Goal: Task Accomplishment & Management: Use online tool/utility

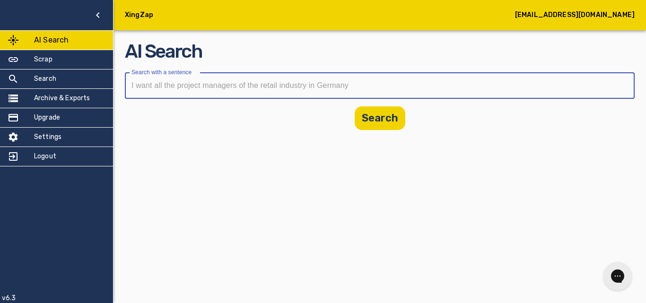
click at [227, 84] on input "text" at bounding box center [376, 85] width 503 height 26
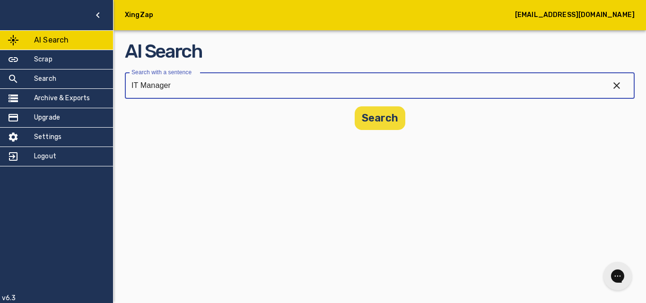
click at [401, 128] on button "Search" at bounding box center [380, 118] width 51 height 24
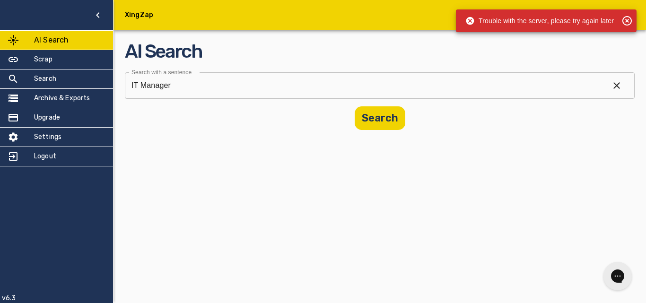
click at [630, 20] on icon at bounding box center [627, 20] width 11 height 11
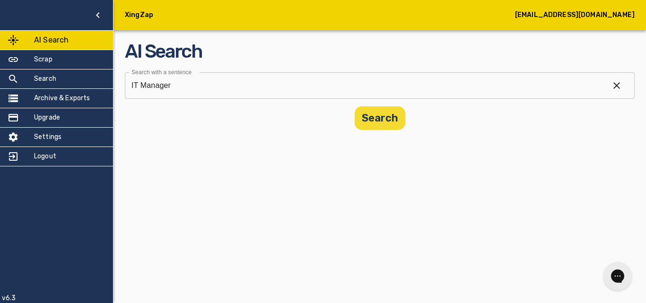
click at [363, 128] on button "Search" at bounding box center [380, 118] width 51 height 24
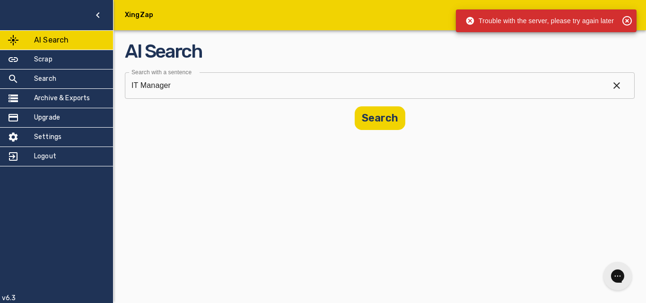
click at [236, 86] on input "IT Manager" at bounding box center [363, 85] width 477 height 26
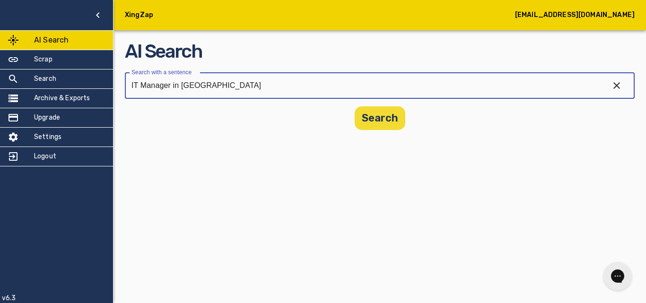
type input "IT Manager in [GEOGRAPHIC_DATA]"
click at [371, 119] on button "Search" at bounding box center [380, 118] width 51 height 24
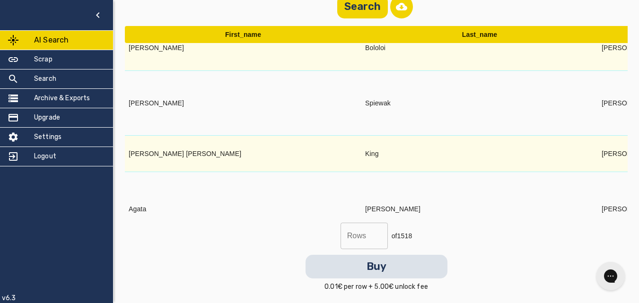
scroll to position [530, 19]
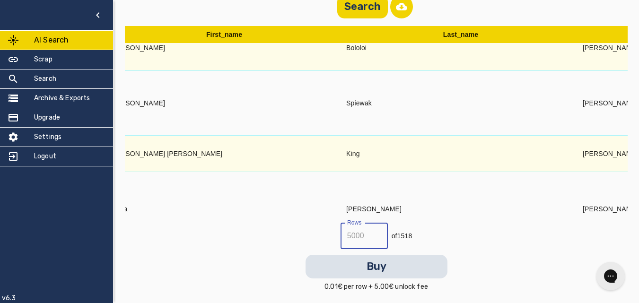
click at [380, 245] on input "text" at bounding box center [364, 236] width 47 height 26
type input "2"
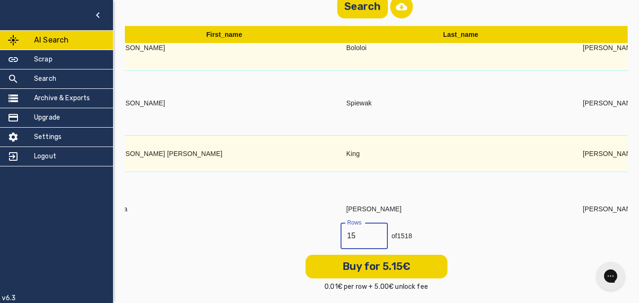
type input "1"
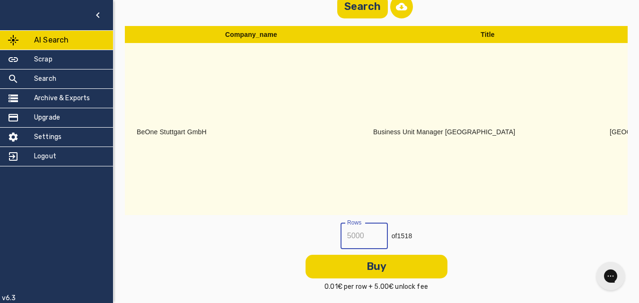
scroll to position [0, 1033]
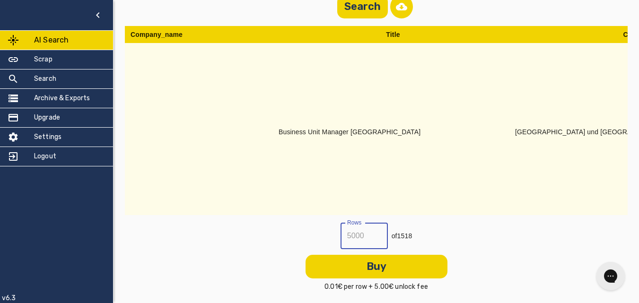
click at [295, 146] on td "Business Unit Manager [GEOGRAPHIC_DATA]" at bounding box center [393, 132] width 237 height 178
click at [306, 128] on td "Business Unit Manager [GEOGRAPHIC_DATA]" at bounding box center [393, 132] width 237 height 178
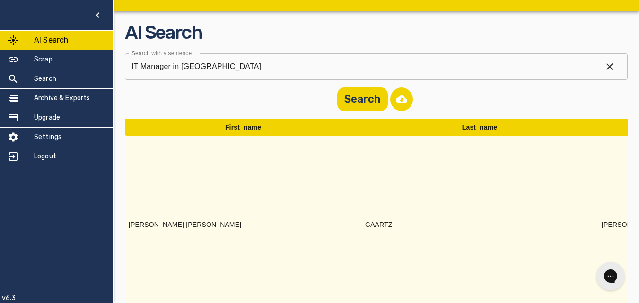
scroll to position [0, 0]
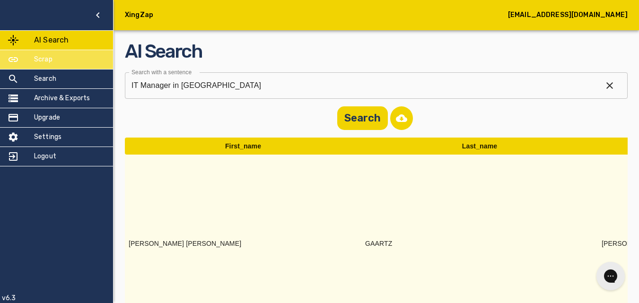
click at [41, 63] on h5 "Scrap" at bounding box center [43, 59] width 18 height 9
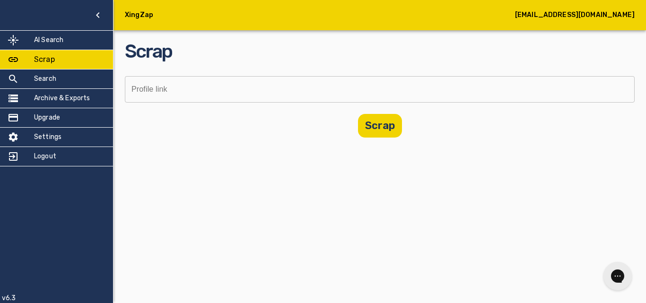
click at [226, 91] on input "text" at bounding box center [376, 89] width 503 height 26
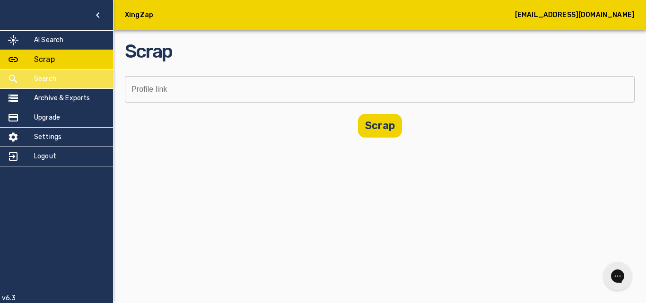
click at [39, 77] on h5 "Search" at bounding box center [45, 78] width 22 height 9
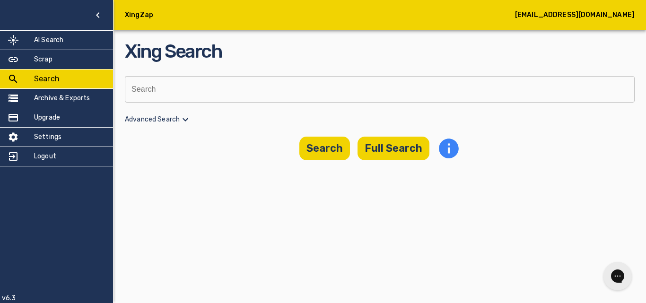
click at [179, 123] on p "Advanced Search" at bounding box center [380, 119] width 510 height 11
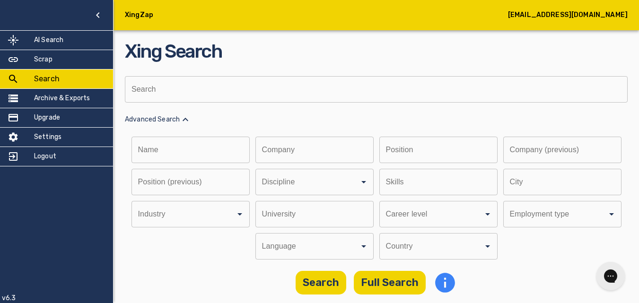
click at [531, 244] on div "Name Name Company Company Position Position Company (previous) Company (previou…" at bounding box center [376, 198] width 503 height 123
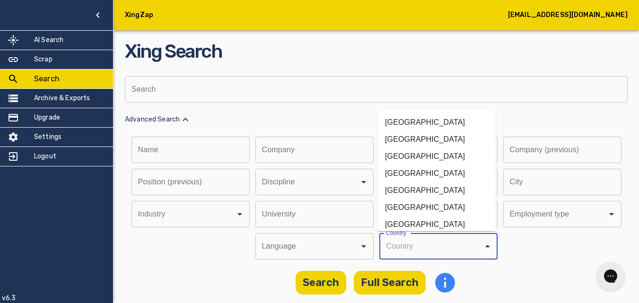
click at [416, 241] on input "Discipline" at bounding box center [425, 246] width 83 height 18
click at [425, 224] on li "[GEOGRAPHIC_DATA]" at bounding box center [437, 224] width 118 height 17
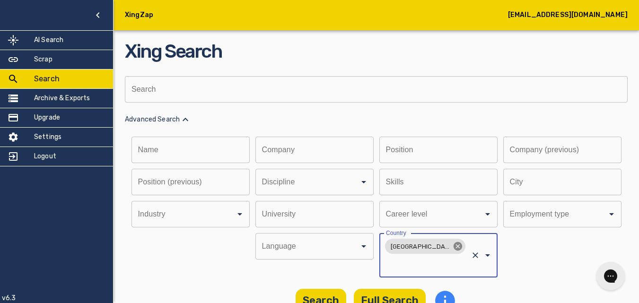
click at [453, 248] on icon at bounding box center [457, 246] width 9 height 9
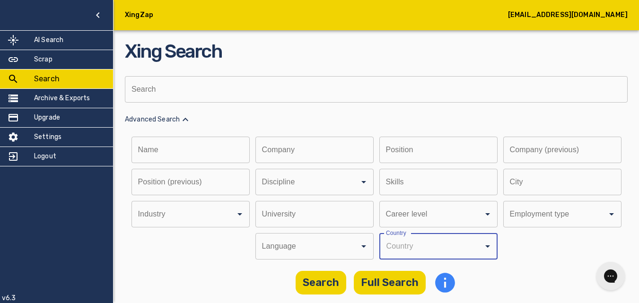
click at [482, 249] on icon "Open" at bounding box center [487, 246] width 11 height 11
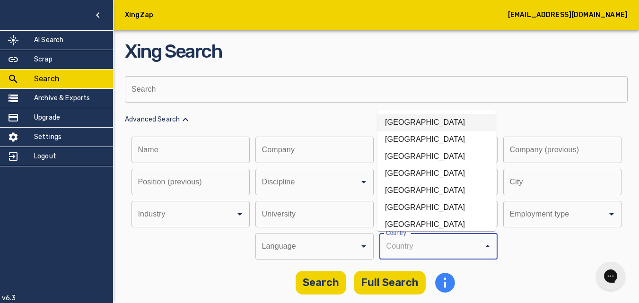
click at [417, 119] on li "[GEOGRAPHIC_DATA]" at bounding box center [437, 122] width 118 height 17
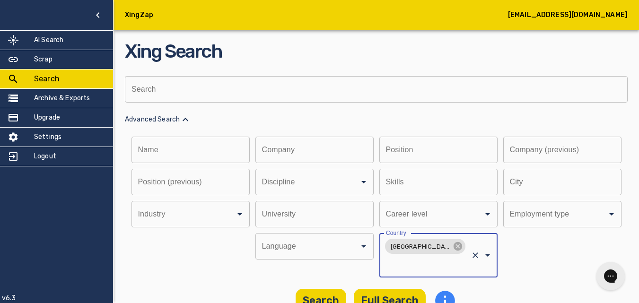
scroll to position [3, 0]
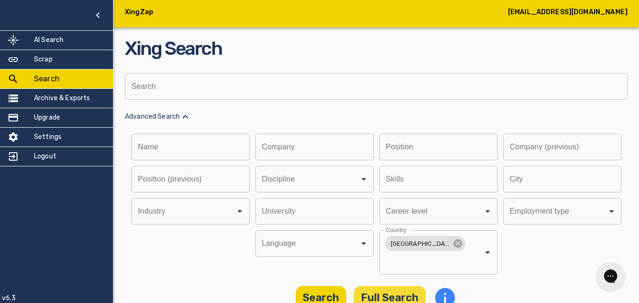
click at [381, 289] on button "Full Search" at bounding box center [390, 298] width 72 height 24
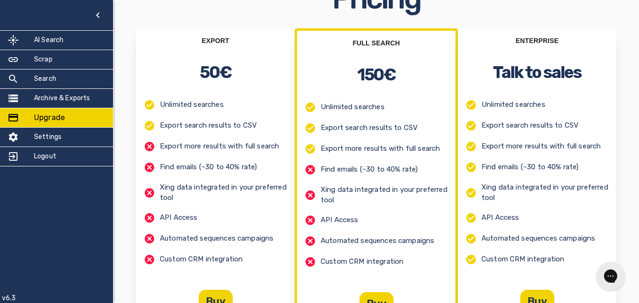
scroll to position [169, 0]
